Goal: Task Accomplishment & Management: Manage account settings

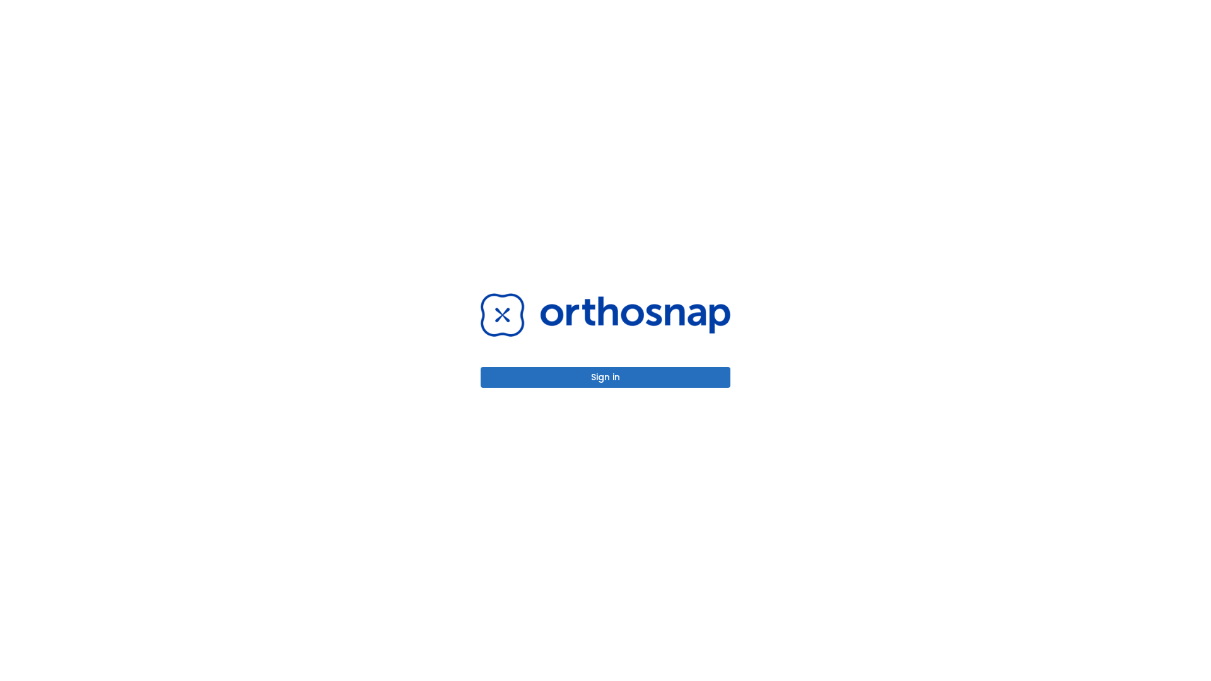
click at [605, 377] on button "Sign in" at bounding box center [606, 377] width 250 height 21
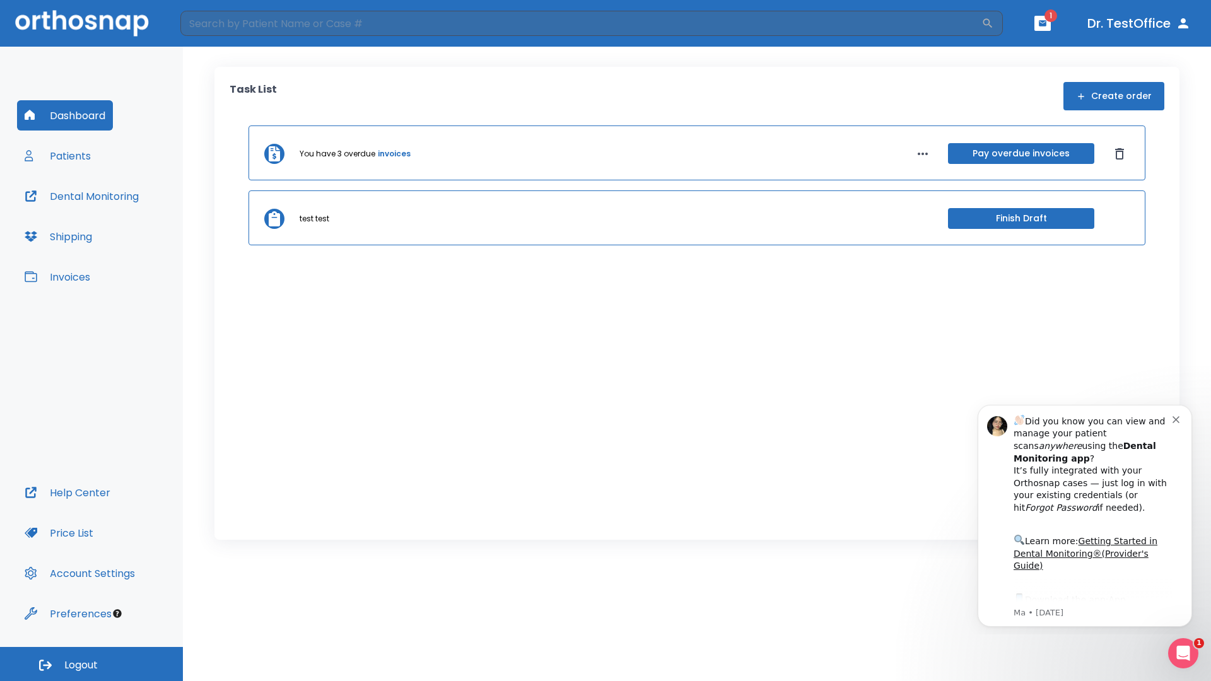
click at [91, 664] on span "Logout" at bounding box center [80, 665] width 33 height 14
